Goal: Information Seeking & Learning: Learn about a topic

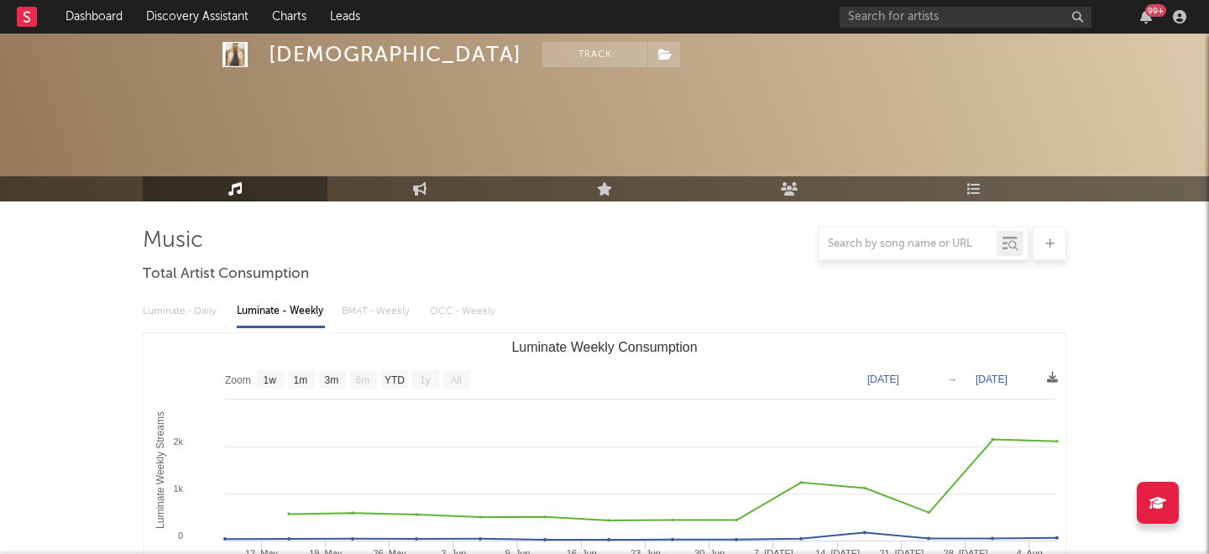
select select "1w"
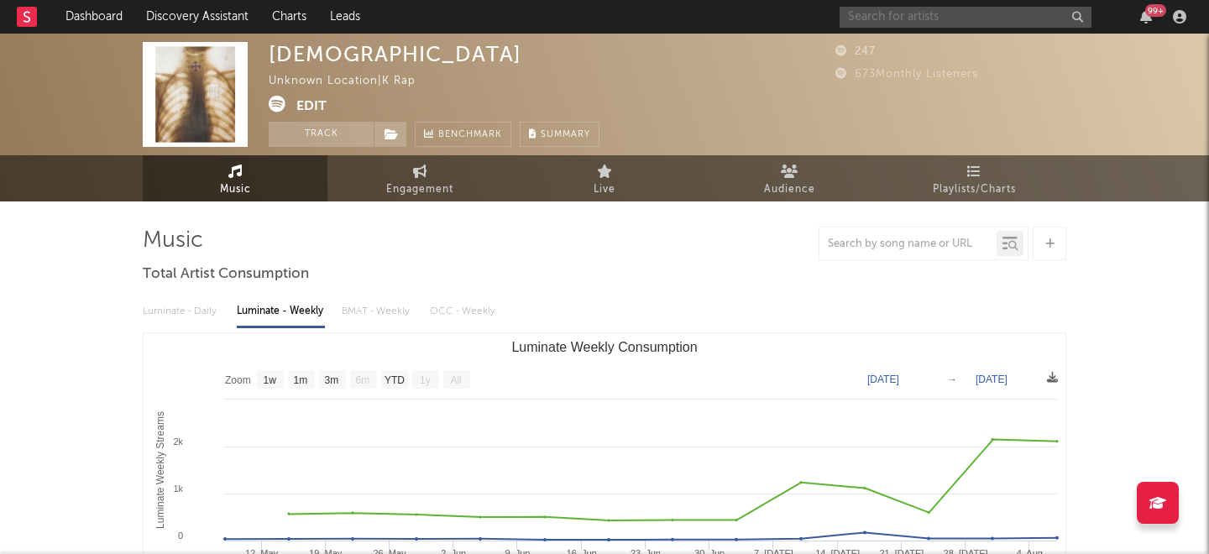
click at [884, 17] on input "text" at bounding box center [965, 17] width 252 height 21
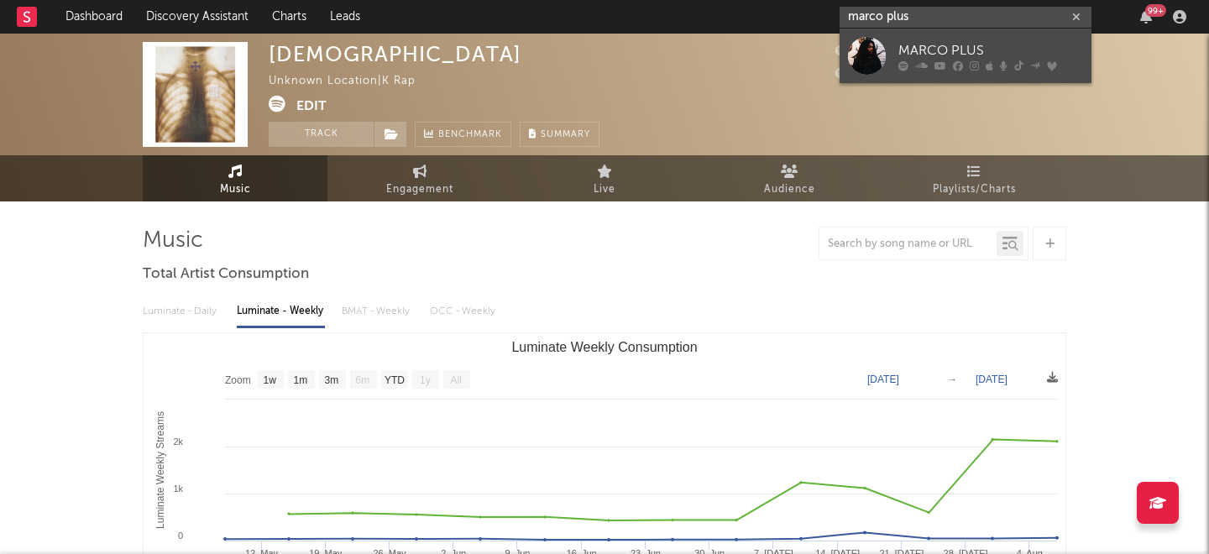
type input "marco plus"
click at [954, 58] on div "MARCO PLUS" at bounding box center [990, 50] width 185 height 20
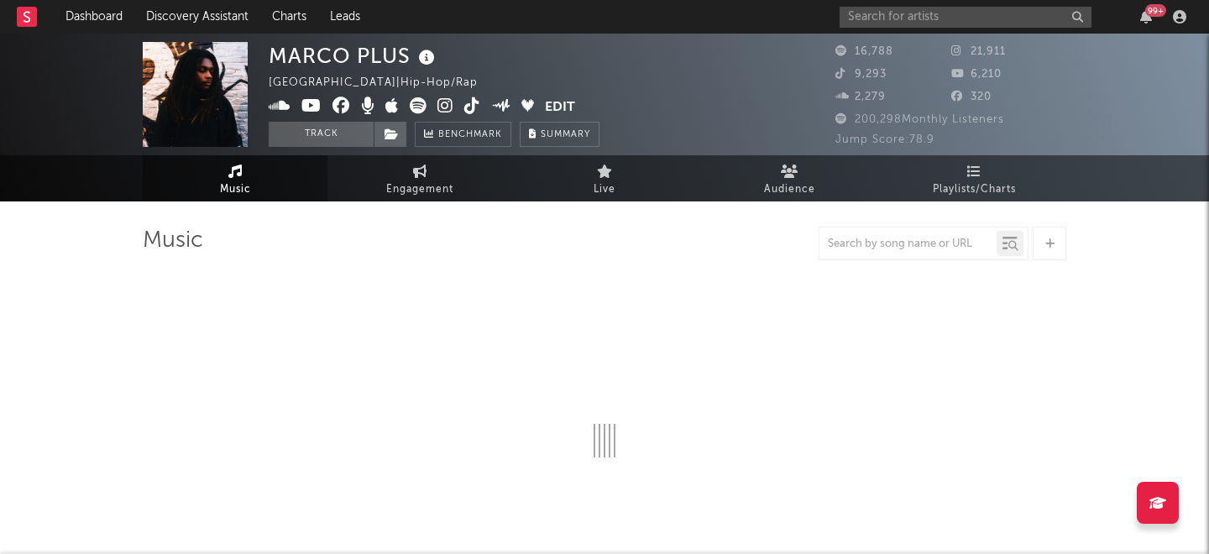
select select "6m"
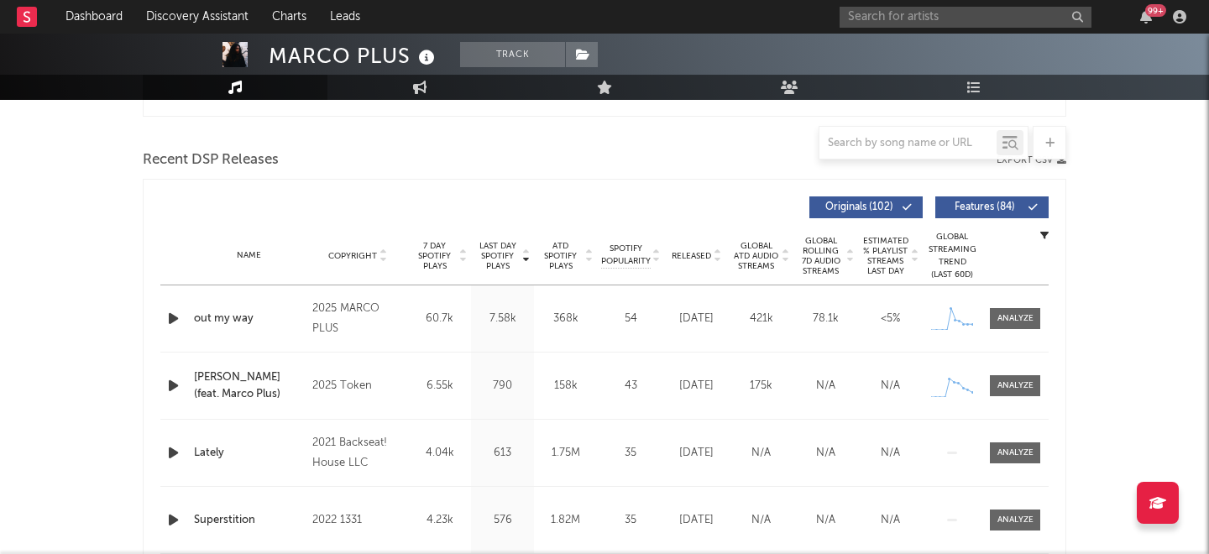
scroll to position [552, 0]
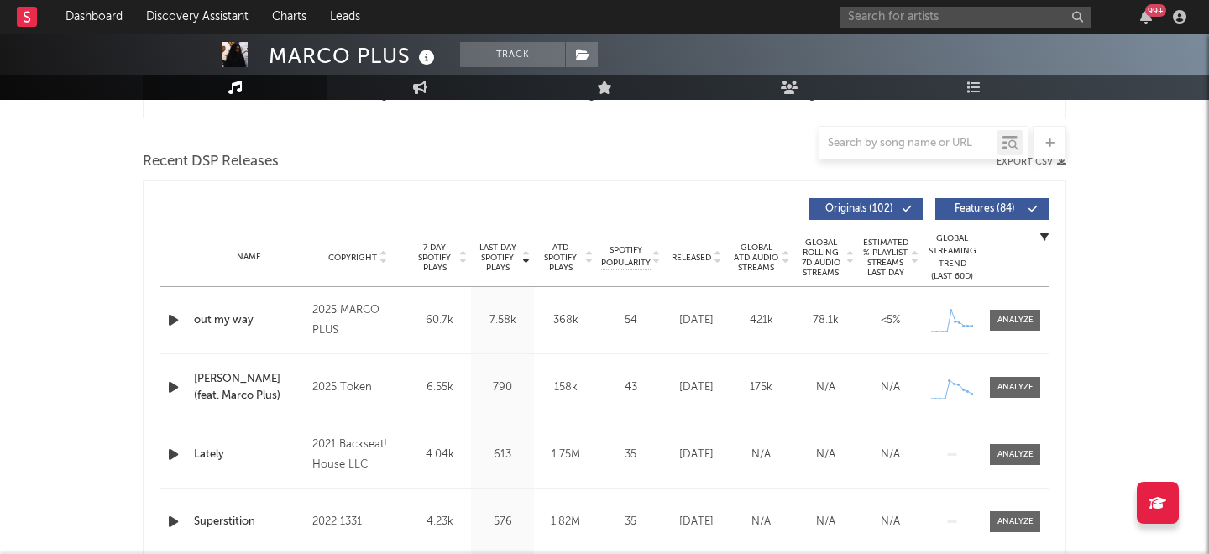
click at [172, 322] on icon "button" at bounding box center [174, 320] width 18 height 21
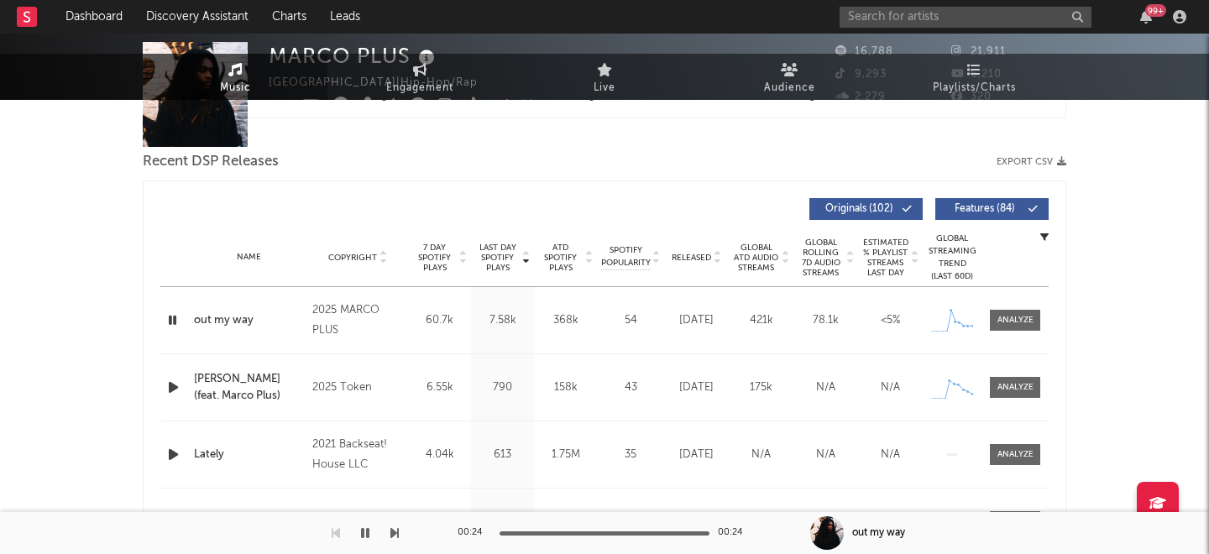
scroll to position [0, 0]
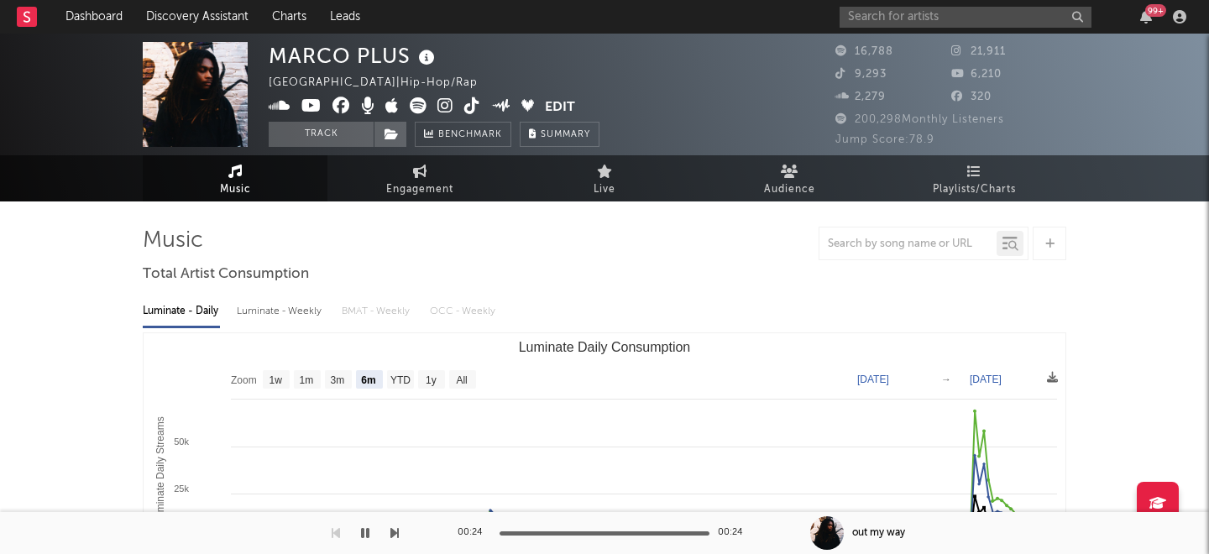
click at [314, 107] on icon at bounding box center [311, 105] width 20 height 17
click at [468, 107] on icon at bounding box center [472, 105] width 16 height 17
